Goal: Information Seeking & Learning: Learn about a topic

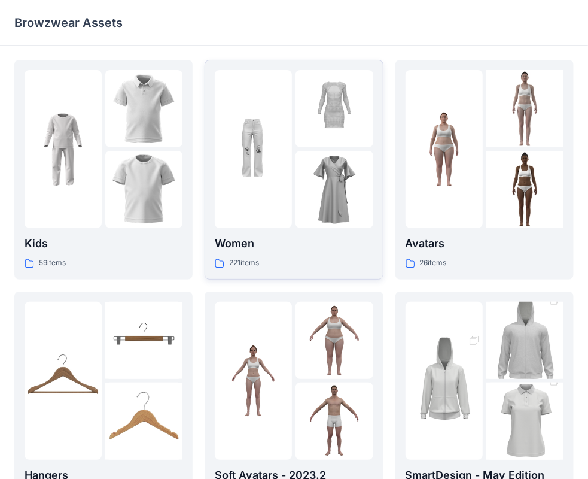
click at [269, 171] on img at bounding box center [253, 149] width 77 height 77
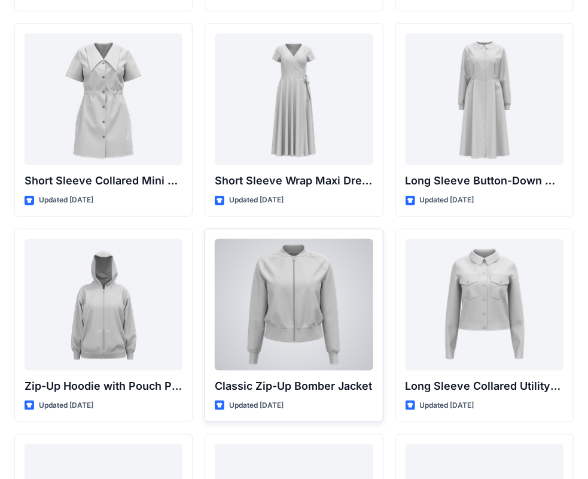
scroll to position [2145, 0]
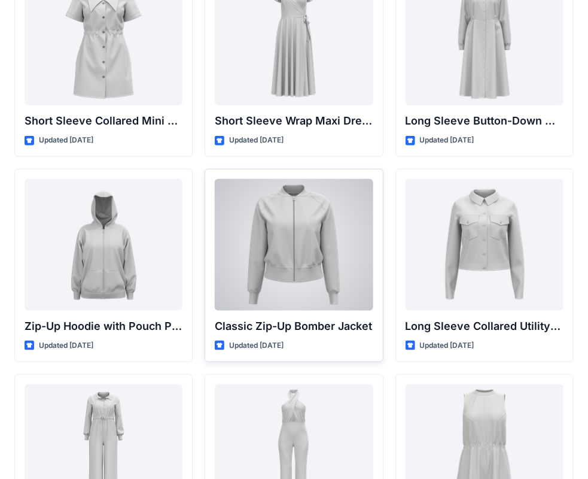
click at [289, 243] on div at bounding box center [294, 245] width 158 height 132
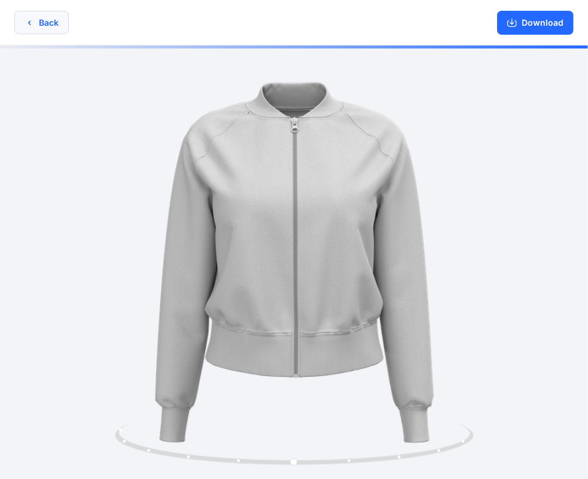
click at [28, 18] on icon "button" at bounding box center [30, 23] width 10 height 10
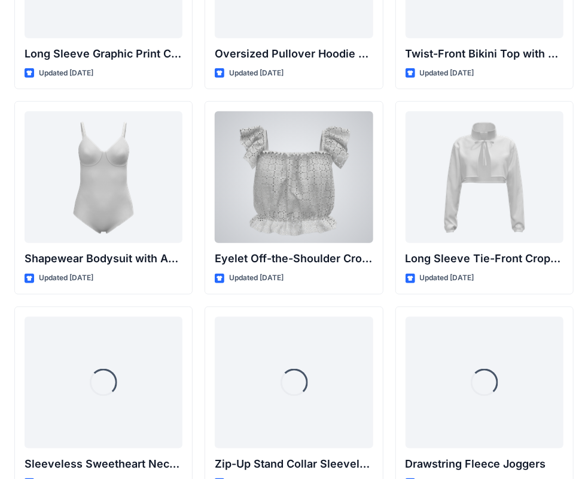
scroll to position [3965, 0]
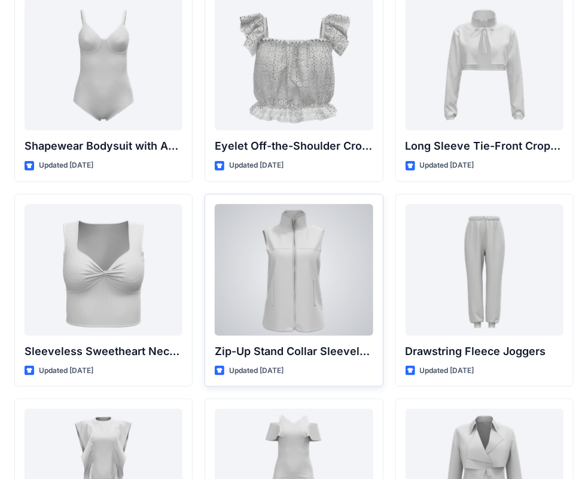
click at [319, 233] on div at bounding box center [294, 270] width 158 height 132
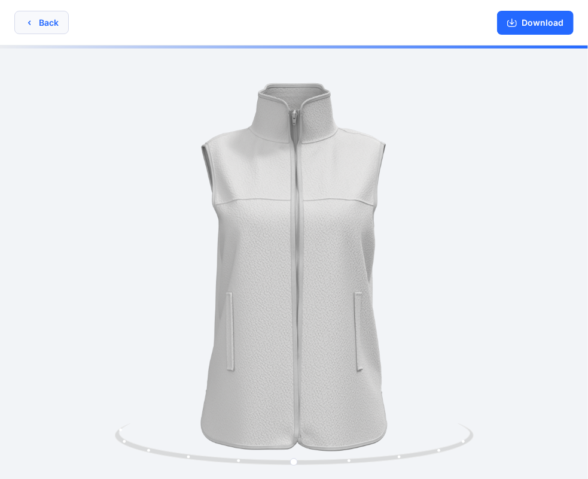
click at [35, 20] on button "Back" at bounding box center [41, 22] width 54 height 23
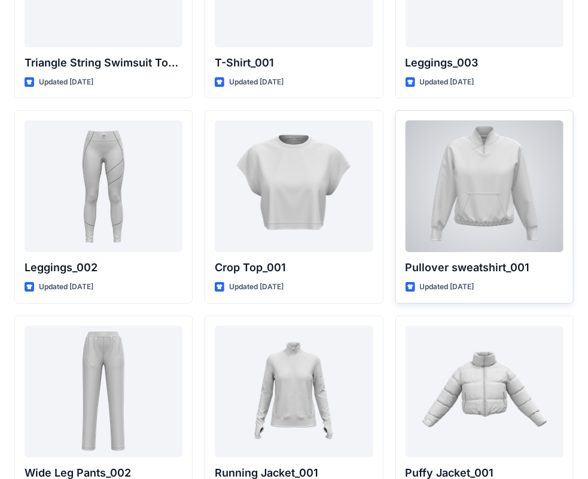
scroll to position [13922, 0]
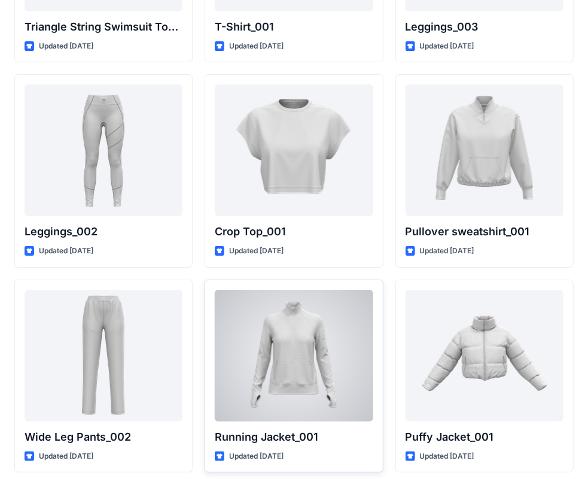
click at [305, 364] on div at bounding box center [294, 356] width 158 height 132
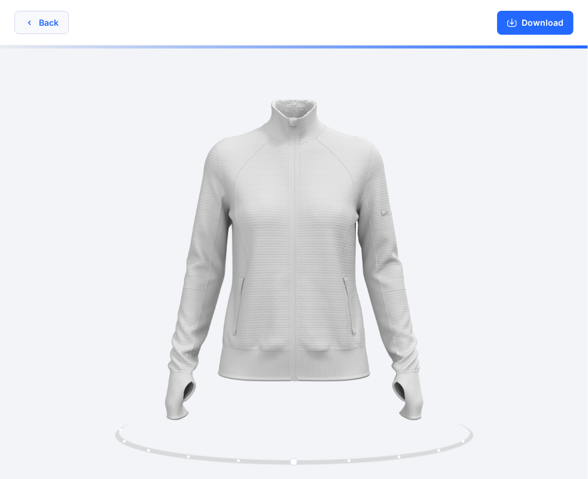
click at [32, 22] on icon "button" at bounding box center [30, 23] width 10 height 10
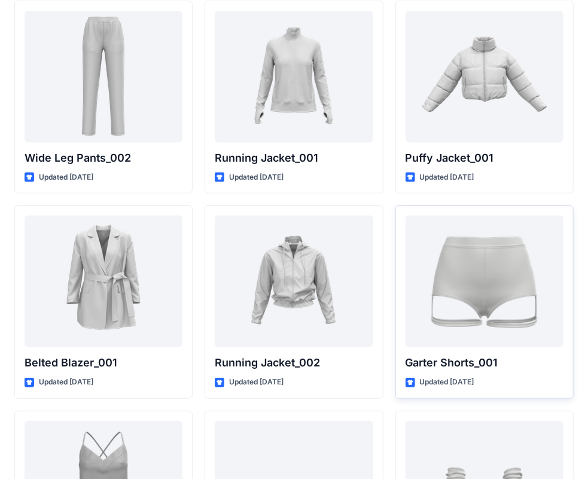
scroll to position [14221, 0]
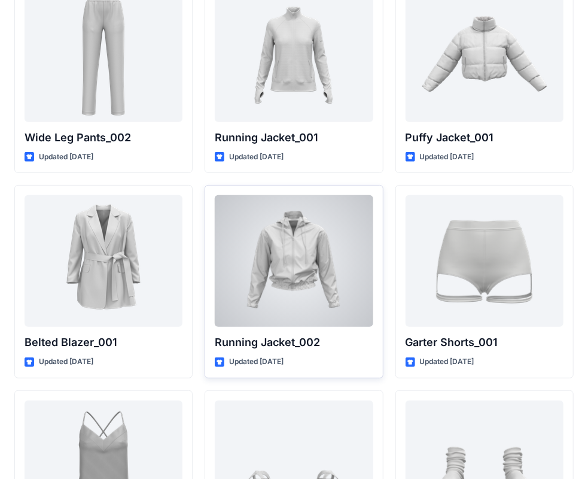
click at [294, 265] on div at bounding box center [294, 261] width 158 height 132
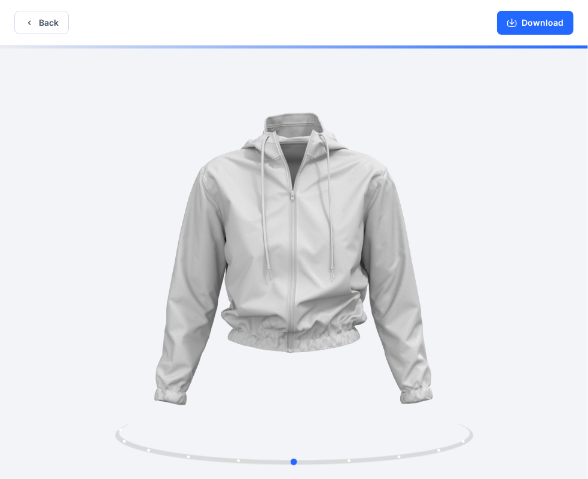
click at [300, 267] on div at bounding box center [294, 263] width 588 height 436
drag, startPoint x: 351, startPoint y: 463, endPoint x: 345, endPoint y: 458, distance: 7.7
click at [345, 458] on icon at bounding box center [296, 445] width 362 height 45
click at [43, 17] on button "Back" at bounding box center [41, 22] width 54 height 23
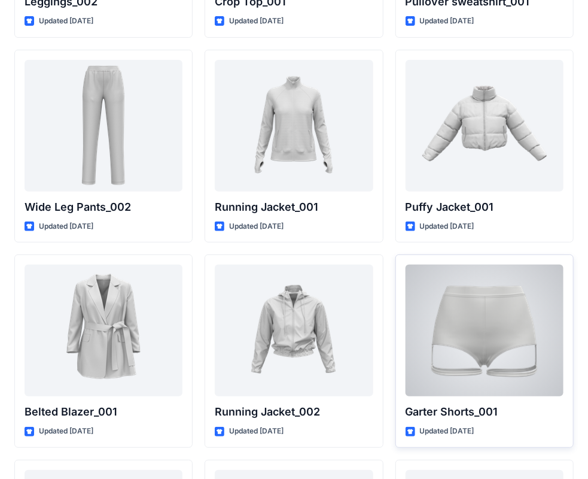
scroll to position [14144, 0]
